Goal: Find contact information: Find contact information

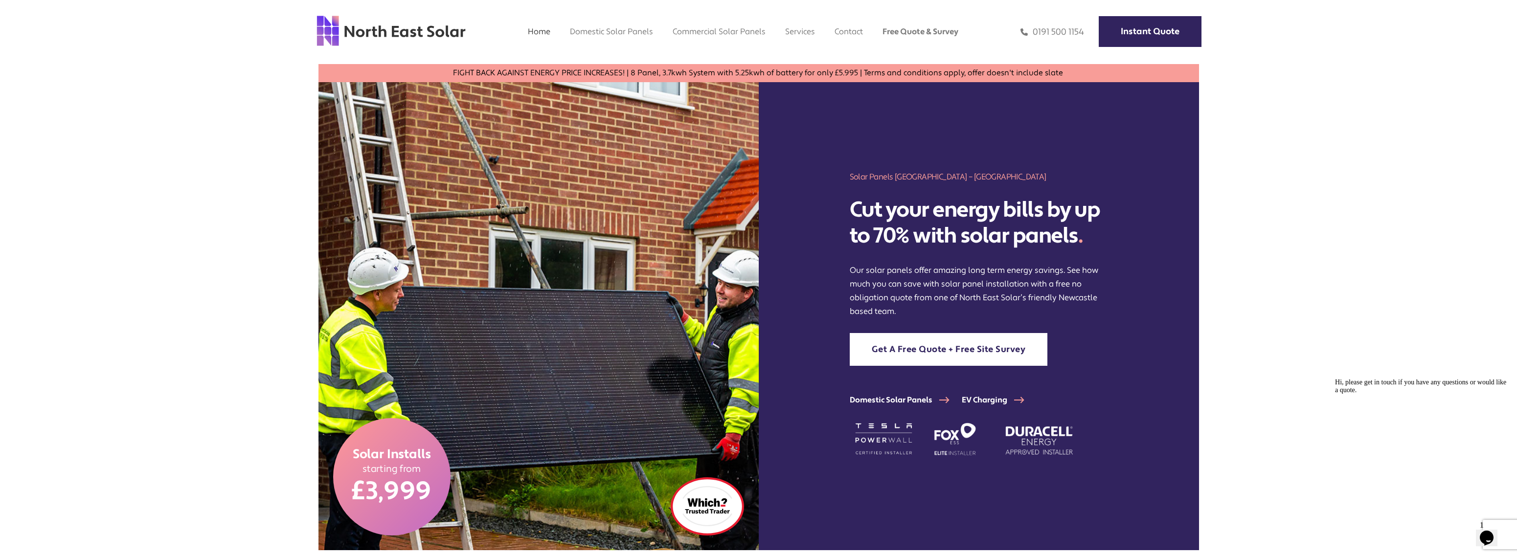
click at [1491, 531] on icon "Chat widget" at bounding box center [1487, 538] width 14 height 15
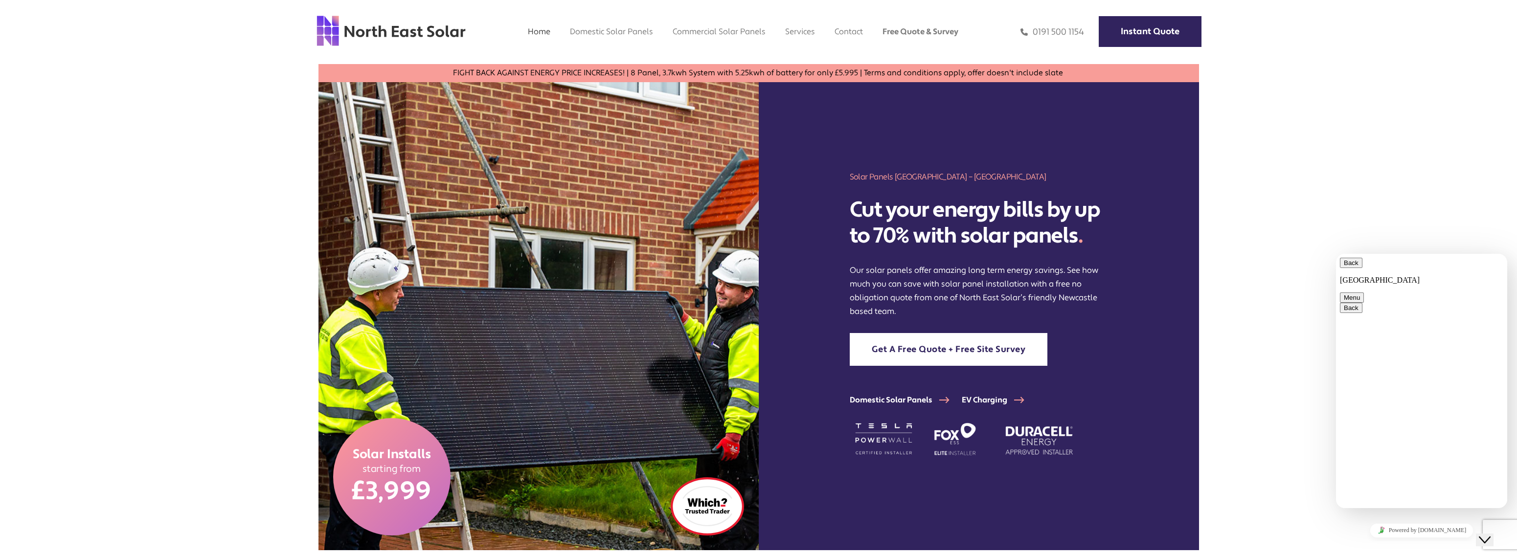
click at [1364, 293] on button "Menu" at bounding box center [1352, 298] width 24 height 10
click at [1420, 276] on p "North East Solar" at bounding box center [1421, 280] width 163 height 9
click at [1348, 267] on button "Back" at bounding box center [1351, 263] width 23 height 10
click at [1391, 173] on section "Solar Installs starting from £3,999 Solar Panels Newcastle & North East – North…" at bounding box center [758, 316] width 1517 height 468
click at [1493, 534] on button "Close Chat This icon closes the chat window." at bounding box center [1485, 540] width 18 height 13
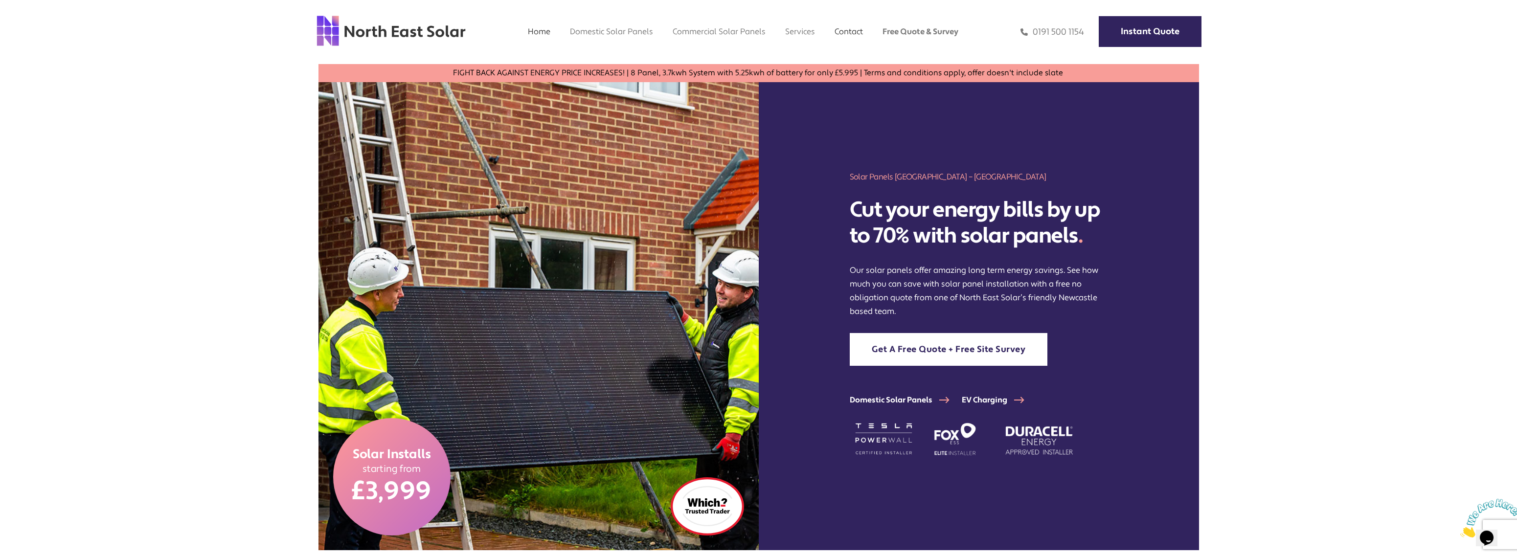
click at [857, 36] on link "Contact" at bounding box center [848, 31] width 28 height 10
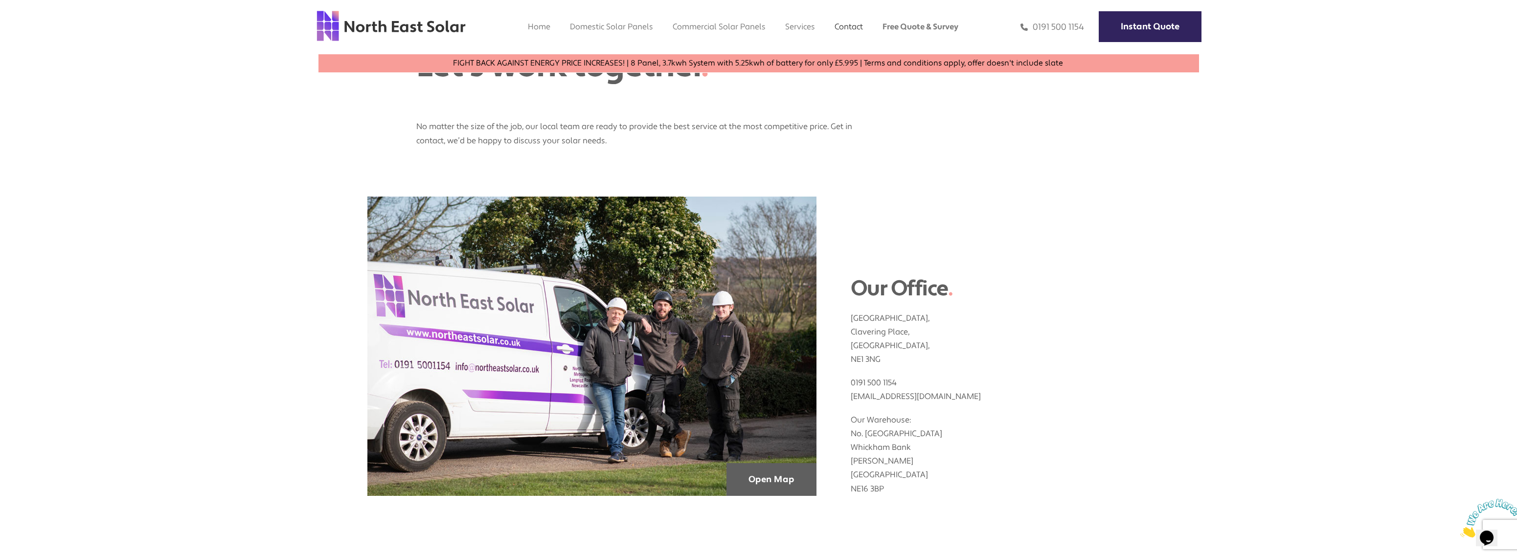
scroll to position [146, 0]
